Goal: Task Accomplishment & Management: Use online tool/utility

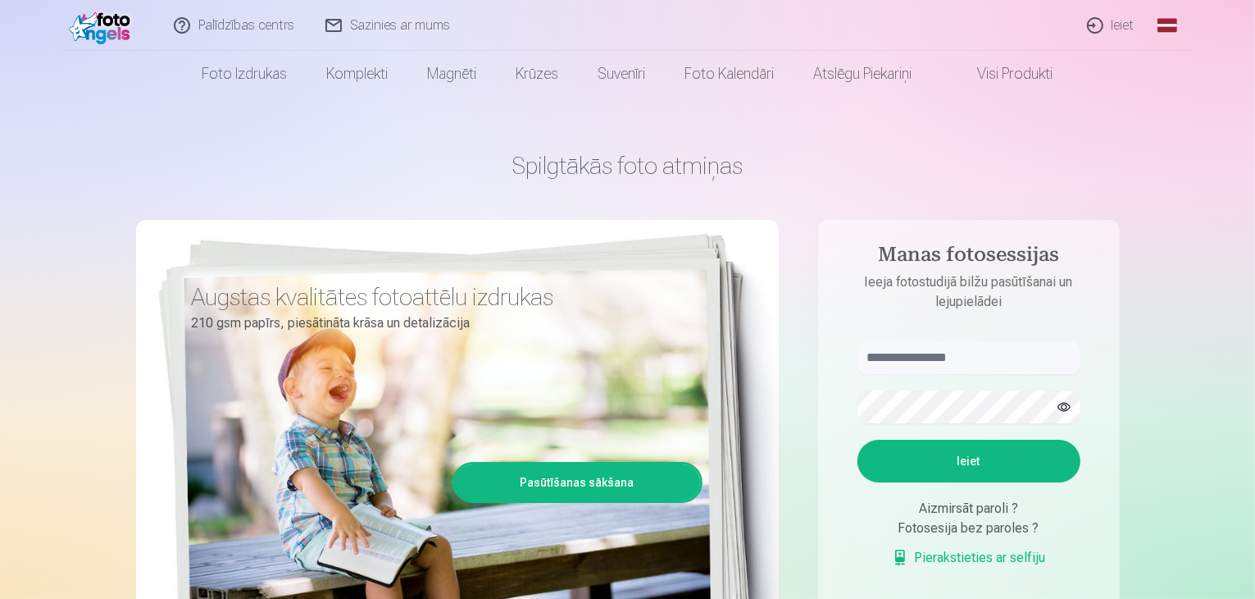
scroll to position [246, 0]
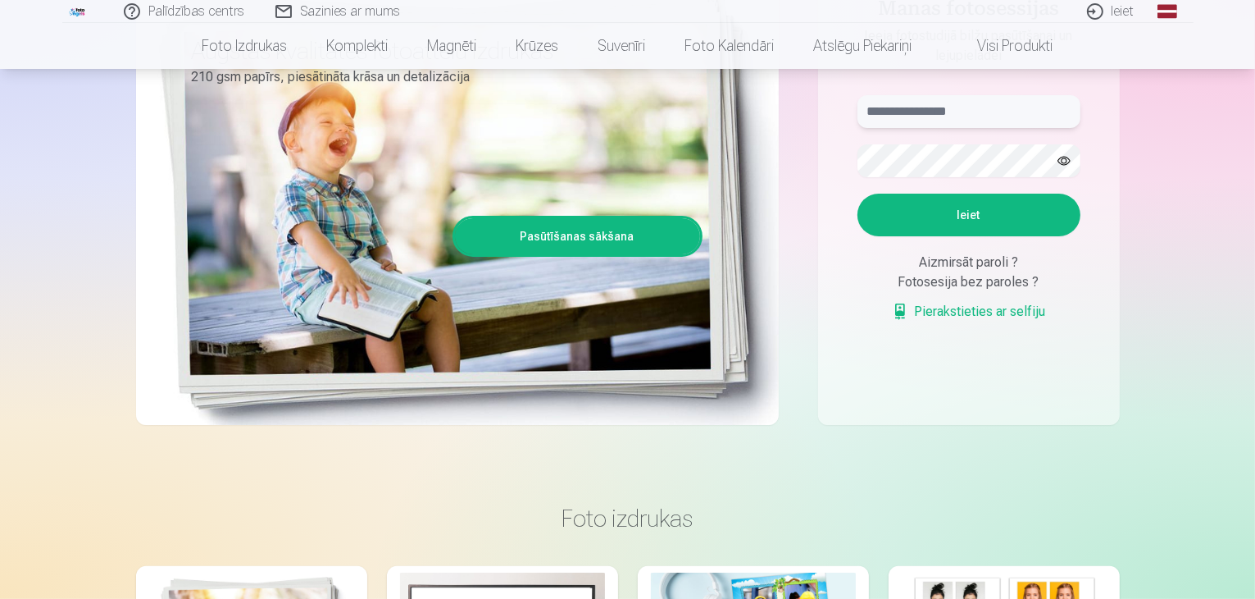
click at [972, 116] on input "text" at bounding box center [969, 111] width 223 height 33
type input "**********"
click at [1067, 160] on button "button" at bounding box center [1064, 160] width 31 height 31
click at [1064, 152] on button "button" at bounding box center [1064, 160] width 31 height 31
click at [1073, 355] on aside "**********" at bounding box center [969, 199] width 302 height 451
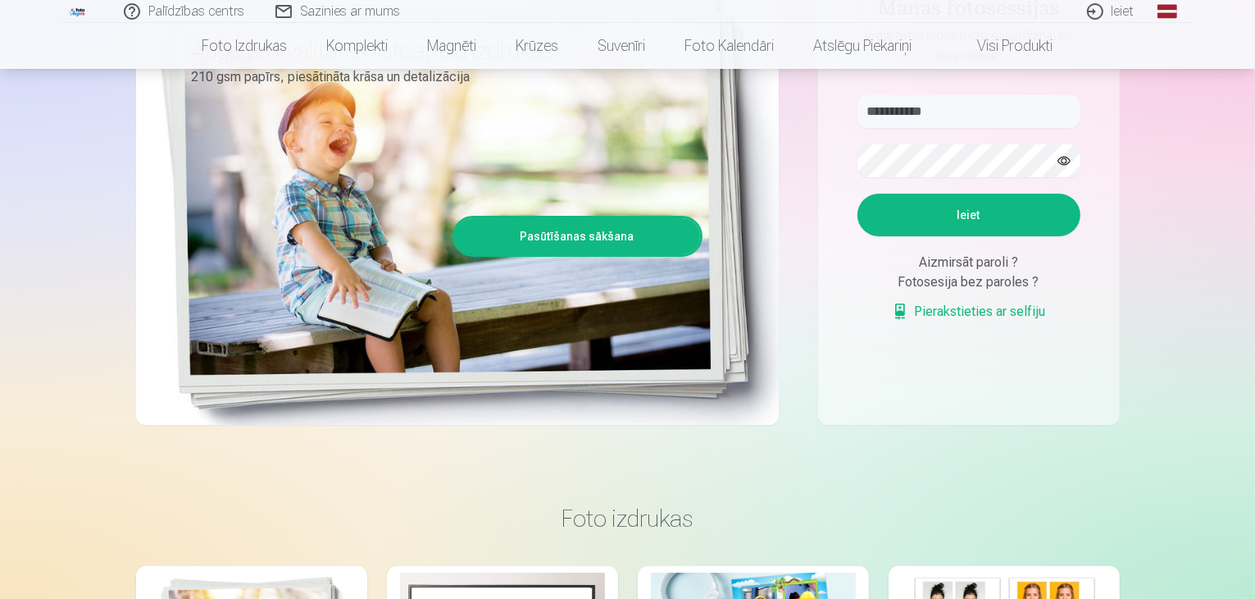
click at [975, 214] on button "Ieiet" at bounding box center [969, 215] width 223 height 43
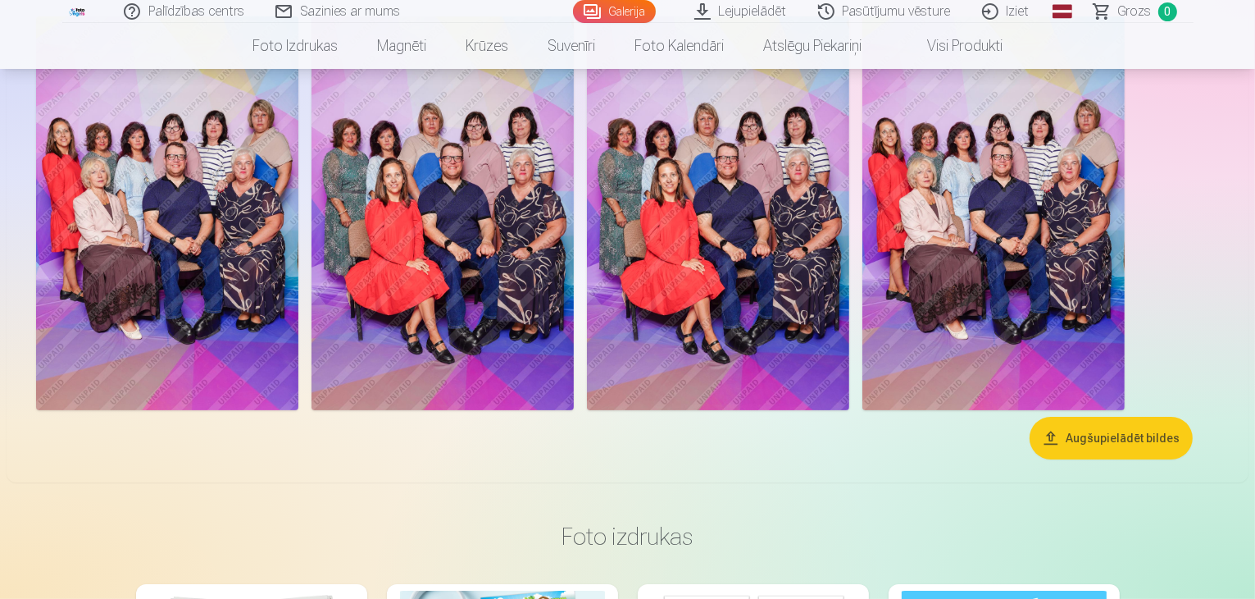
scroll to position [574, 0]
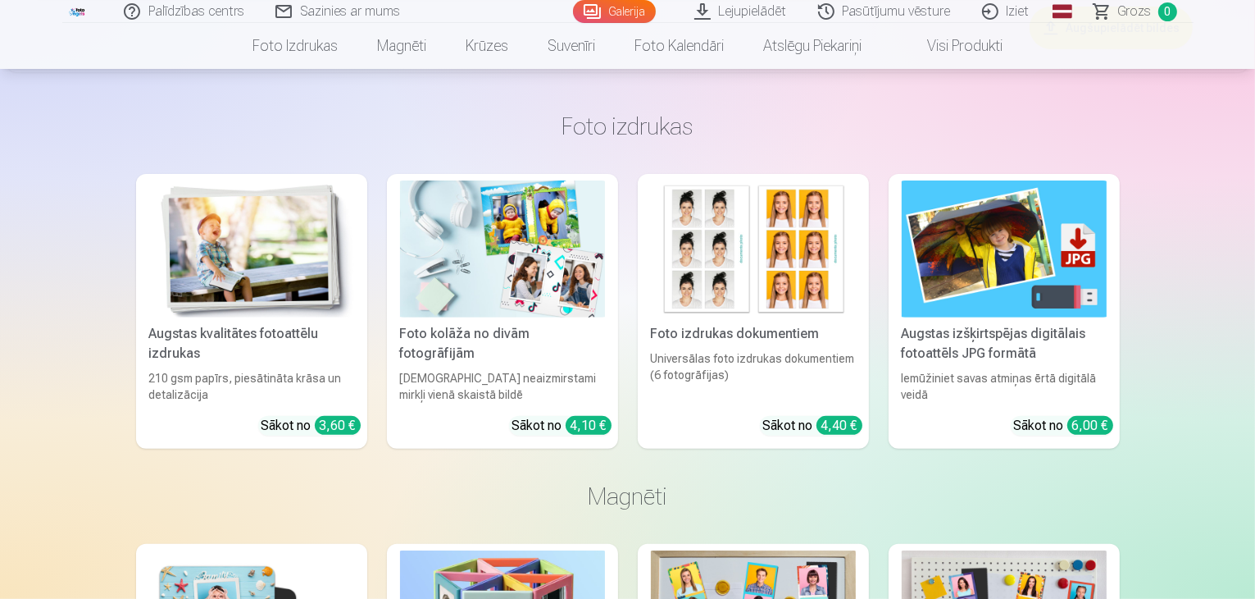
click at [1111, 49] on button "Augšupielādēt bildes" at bounding box center [1111, 28] width 163 height 43
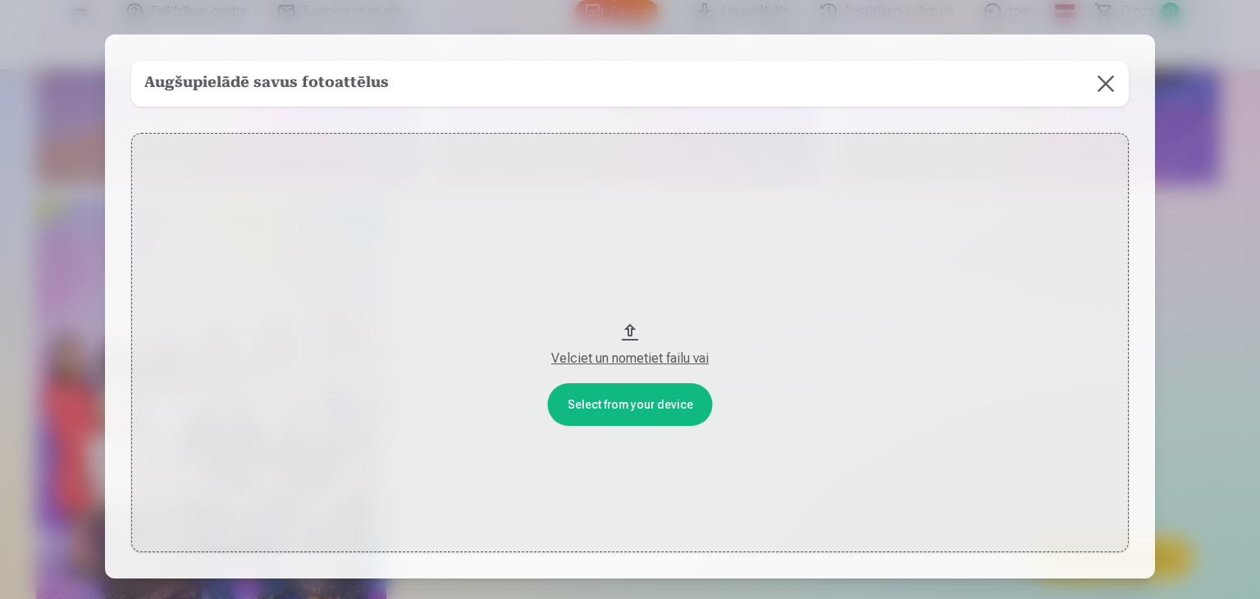
click at [1103, 84] on button at bounding box center [1105, 84] width 46 height 46
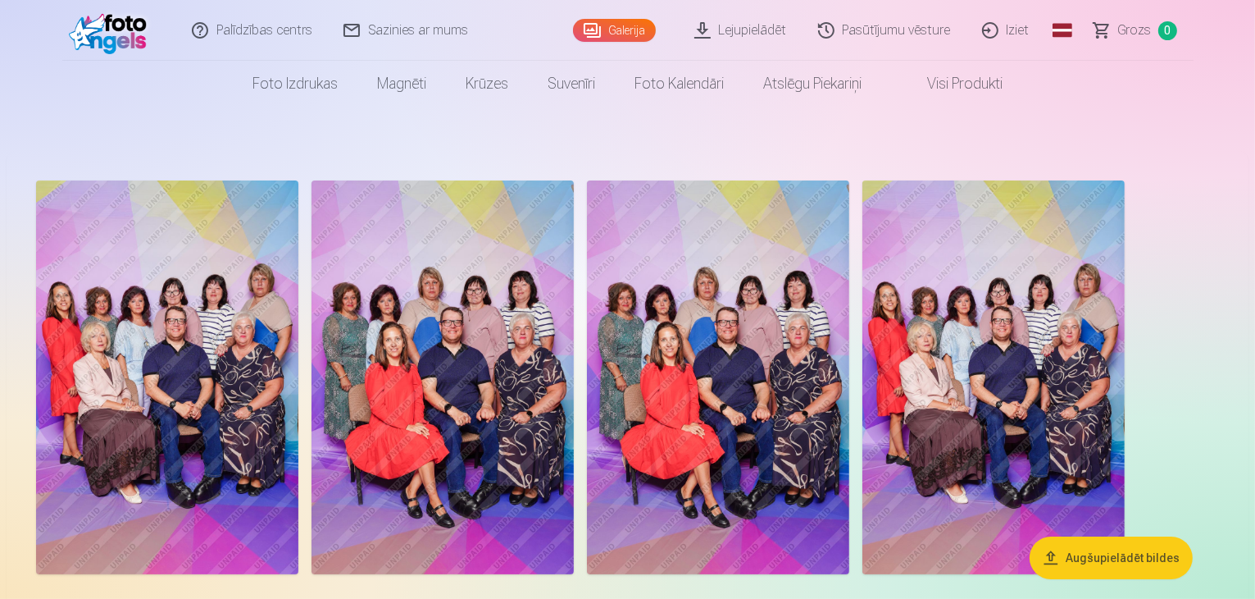
scroll to position [164, 0]
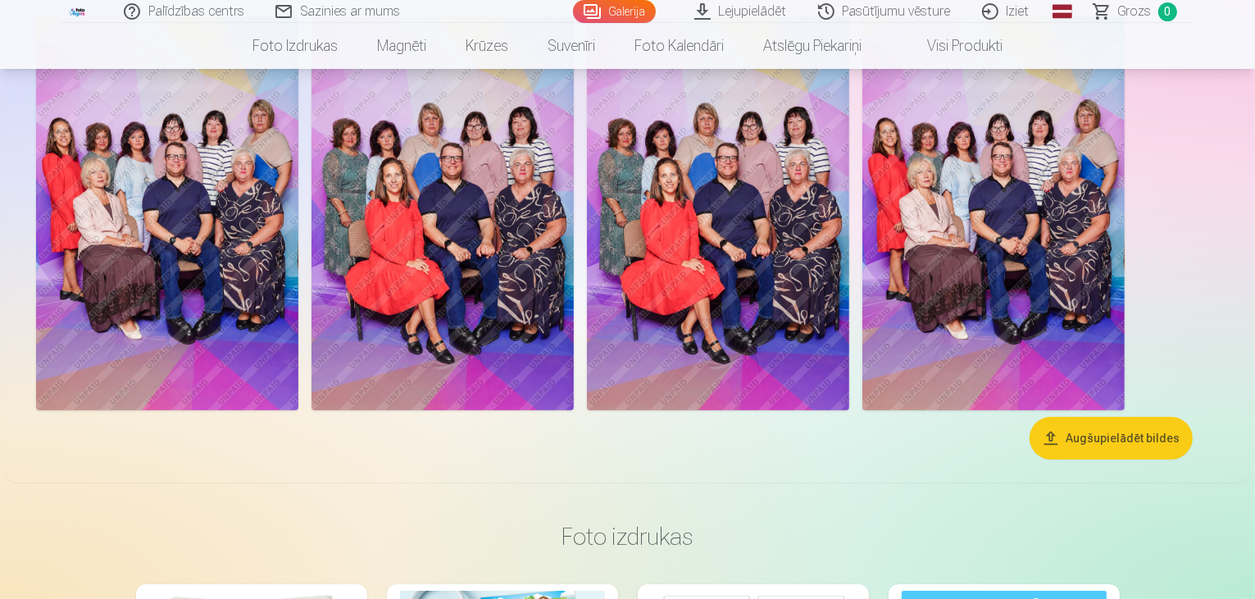
click at [194, 288] on img at bounding box center [167, 213] width 262 height 394
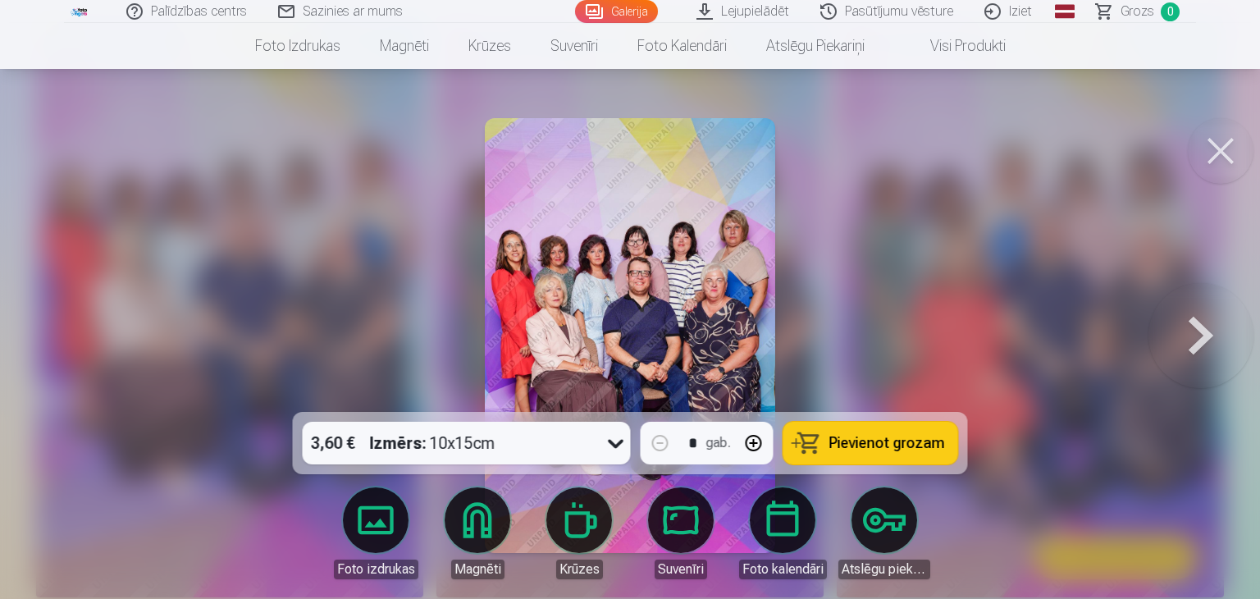
click at [1229, 142] on button at bounding box center [1220, 151] width 66 height 66
